Goal: Task Accomplishment & Management: Use online tool/utility

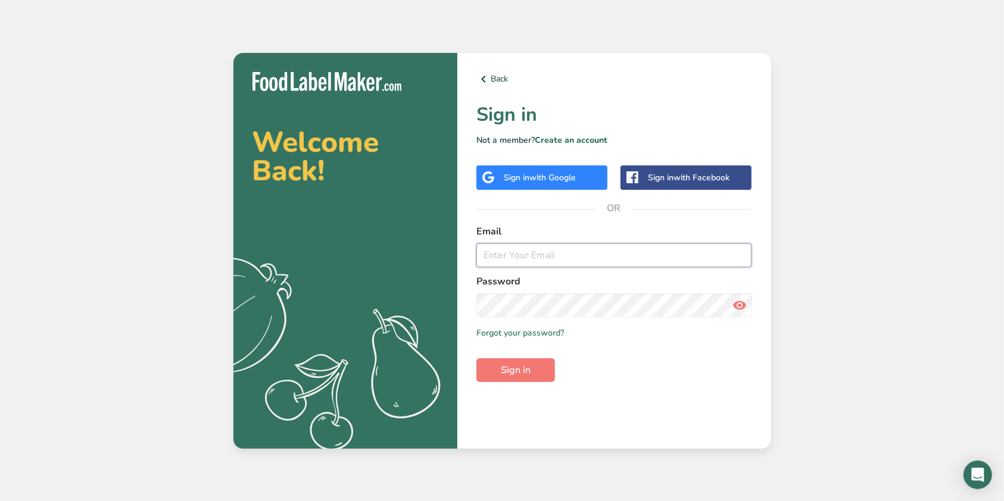
click at [553, 261] on input "email" at bounding box center [614, 255] width 276 height 24
type input "[PERSON_NAME][EMAIL_ADDRESS][PERSON_NAME][DOMAIN_NAME]"
click at [496, 369] on button "Sign in" at bounding box center [515, 370] width 79 height 24
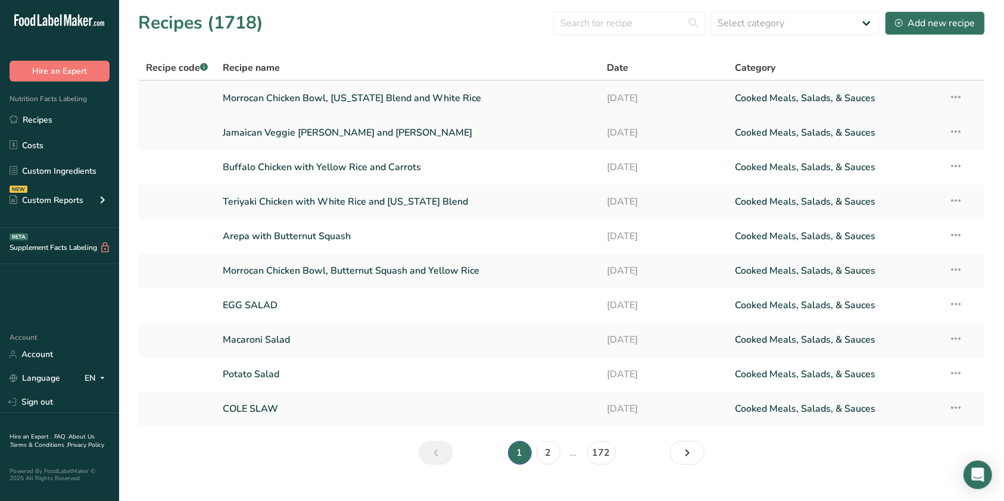
click at [366, 102] on link "Morrocan Chicken Bowl, [US_STATE] Blend and White Rice" at bounding box center [408, 98] width 370 height 25
